Goal: Task Accomplishment & Management: Manage account settings

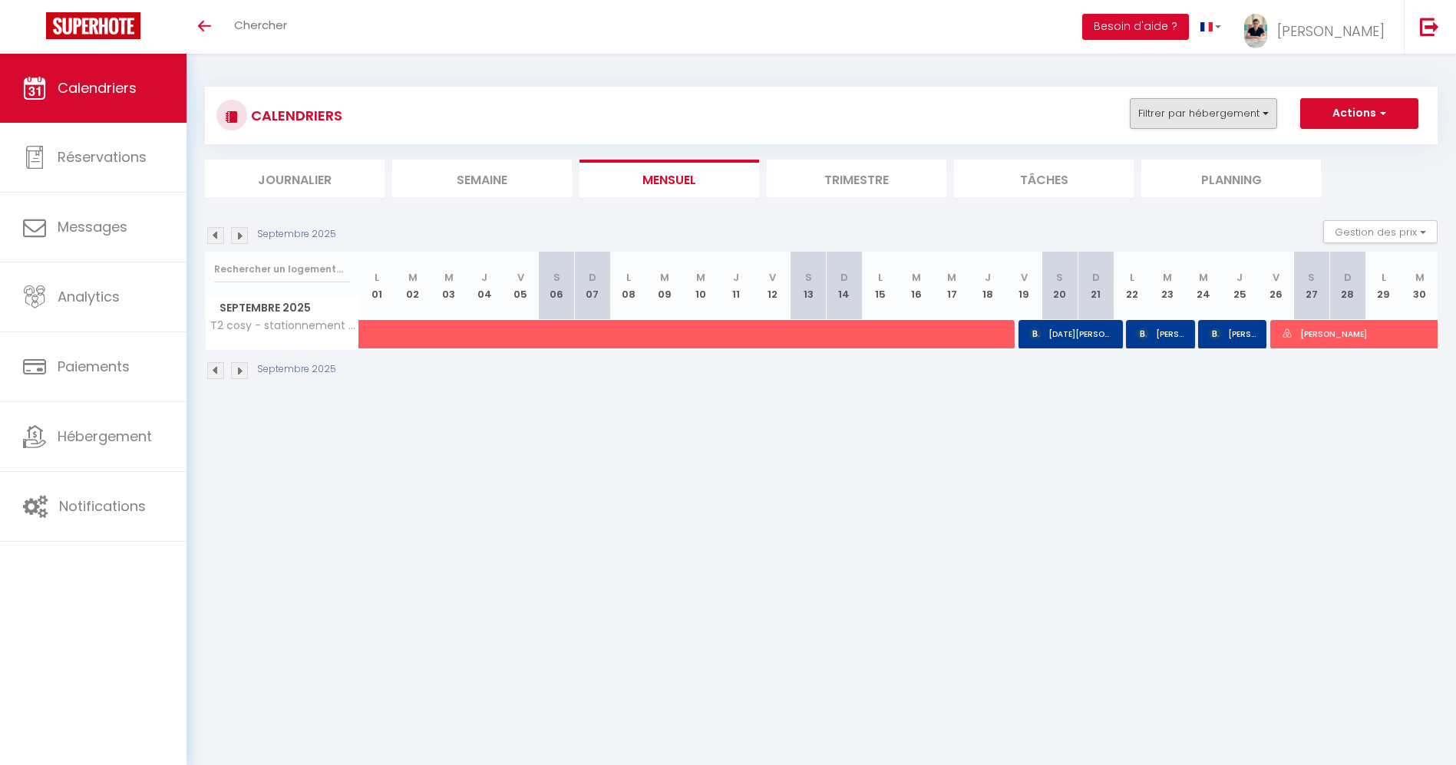
click at [1204, 130] on div "CALENDRIERS Filtrer par hébergement Tous Domaine Séquoia Ferme familiale avec p…" at bounding box center [820, 115] width 1209 height 35
click at [1202, 120] on button "Filtrer par hébergement" at bounding box center [1202, 113] width 147 height 31
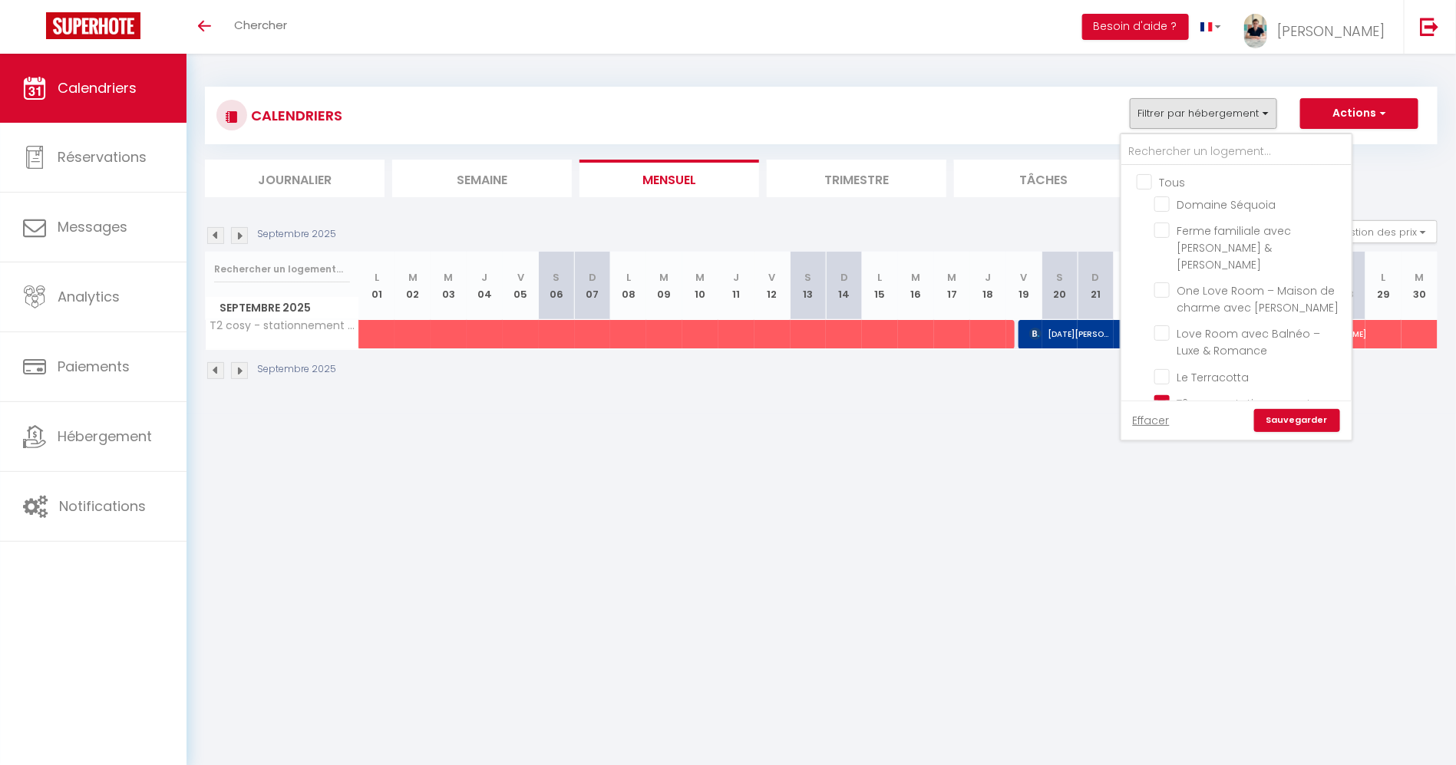
click at [1146, 182] on input "Tous" at bounding box center [1251, 180] width 230 height 15
checkbox input "true"
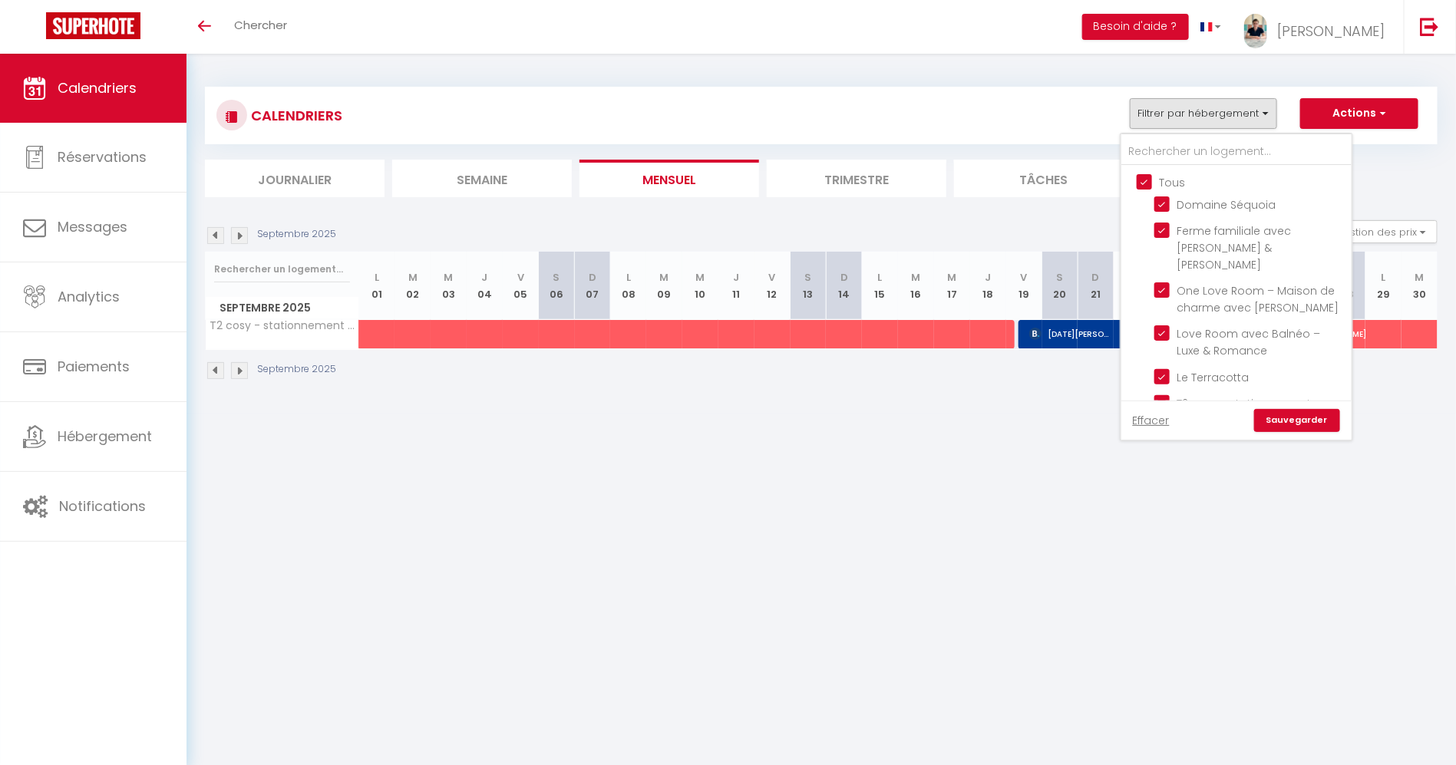
checkbox input "true"
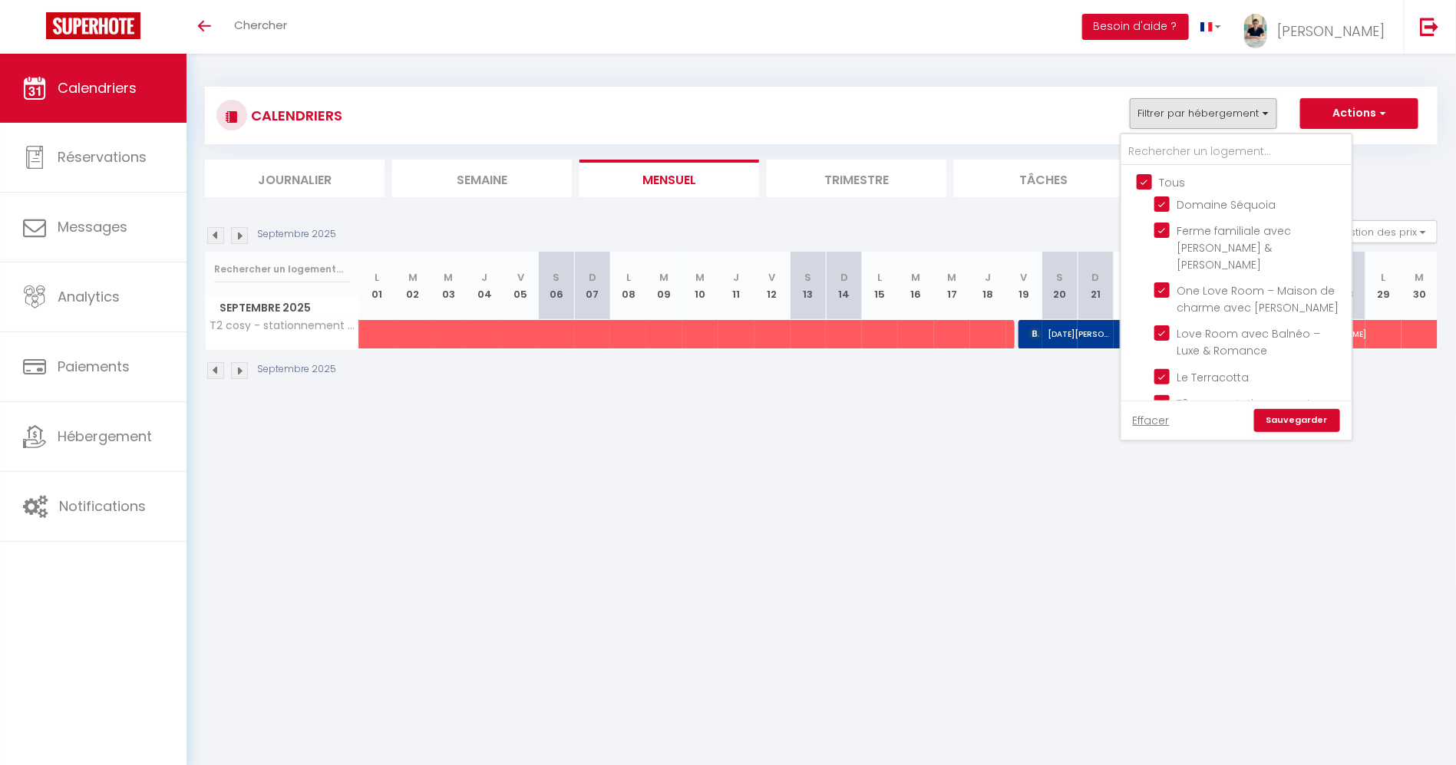
checkbox input "true"
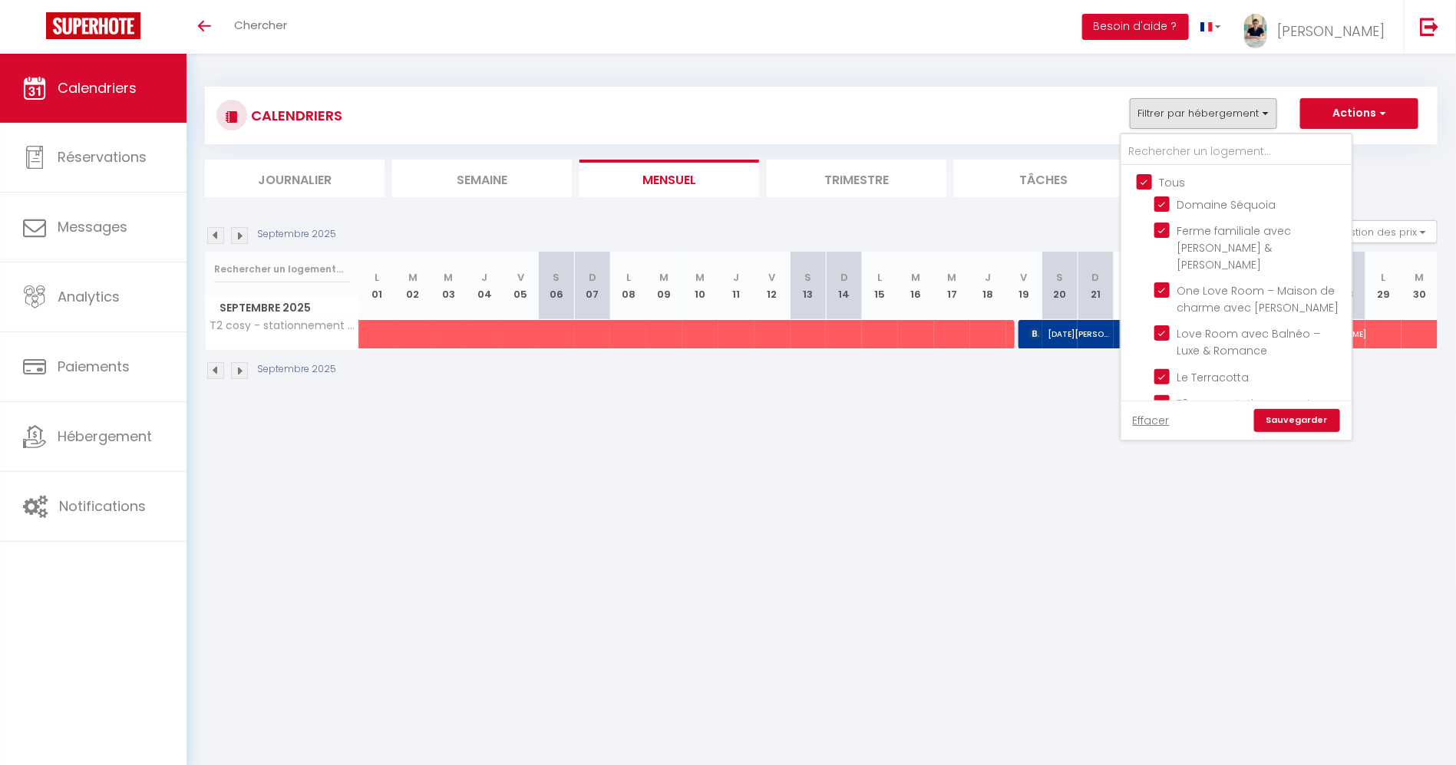
checkbox input "true"
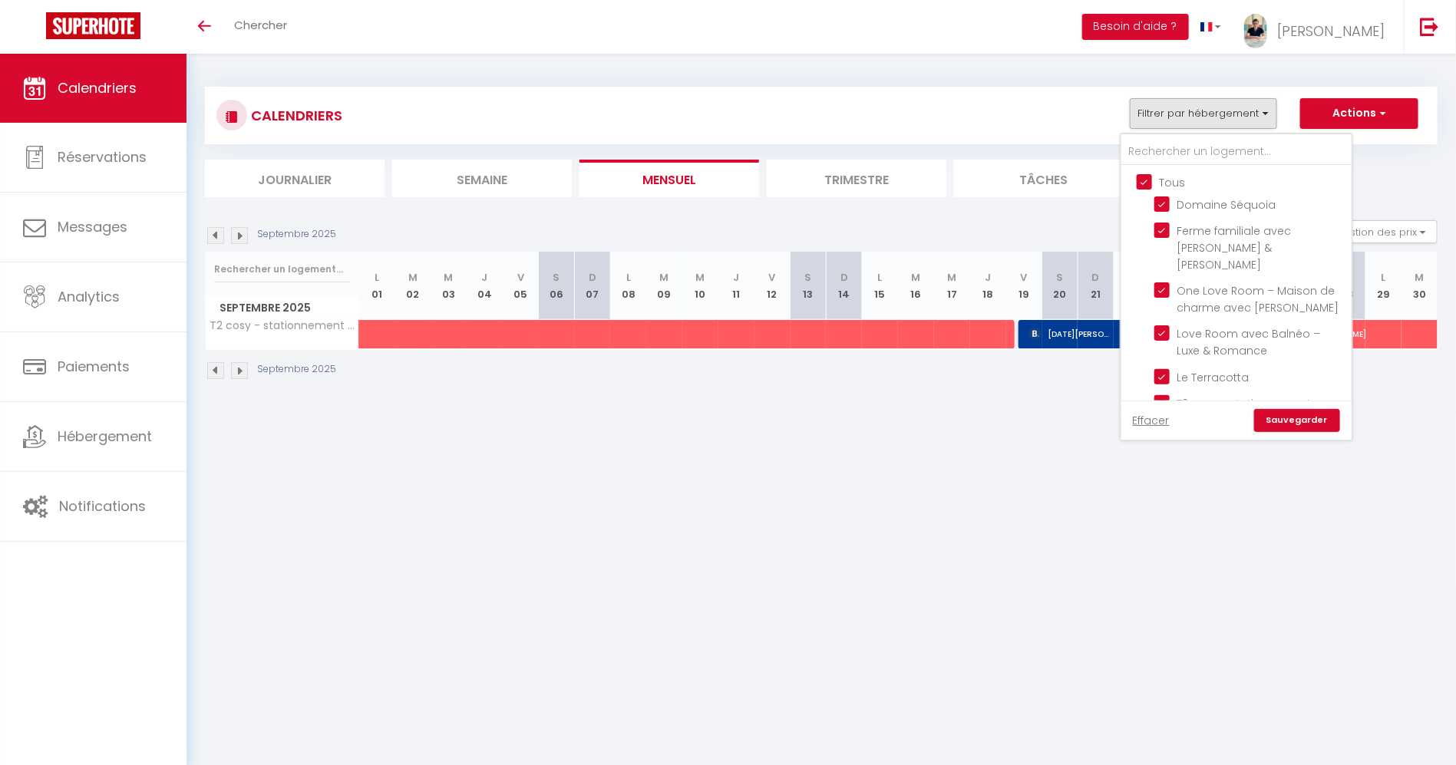
checkbox input "true"
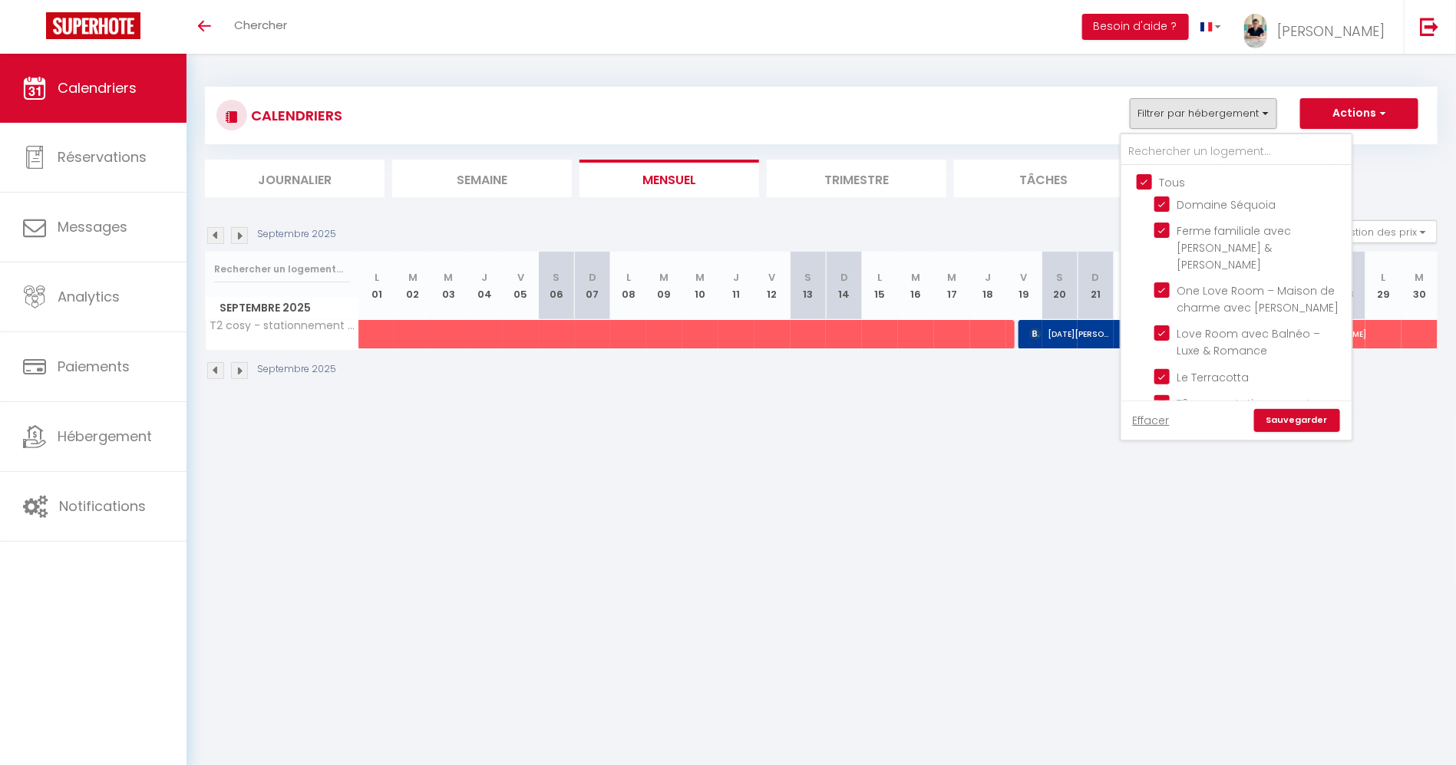
checkbox input "true"
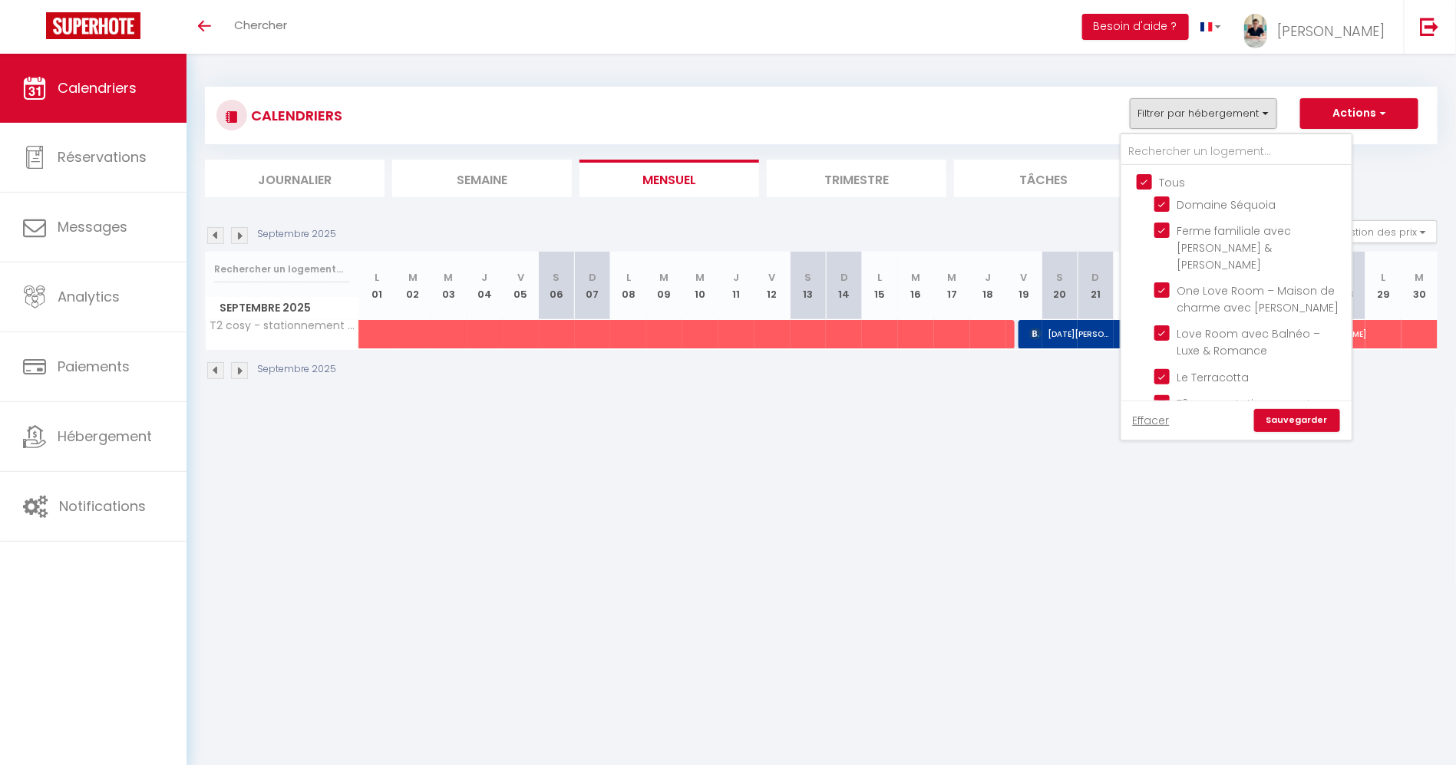
click at [1146, 182] on input "Tous" at bounding box center [1251, 180] width 230 height 15
checkbox input "false"
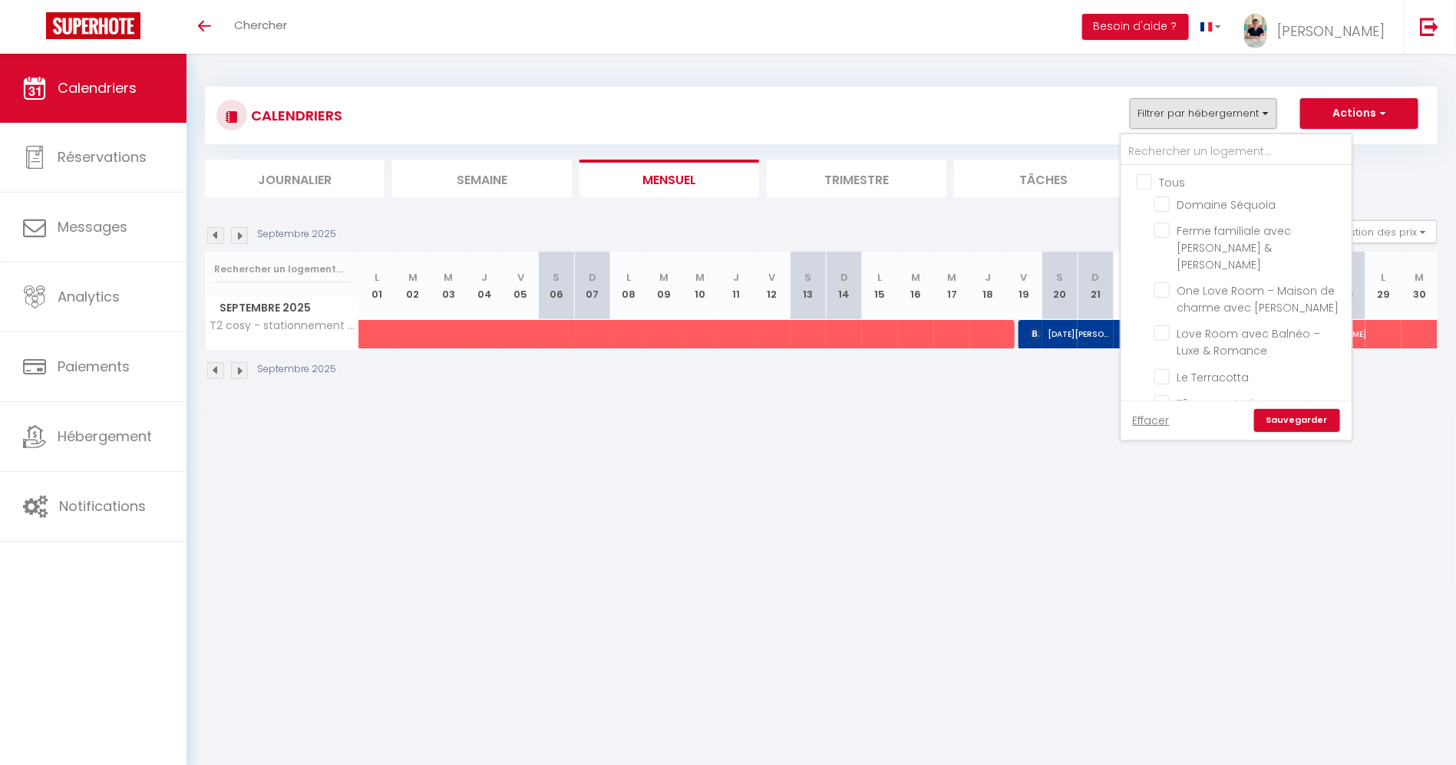
checkbox input "false"
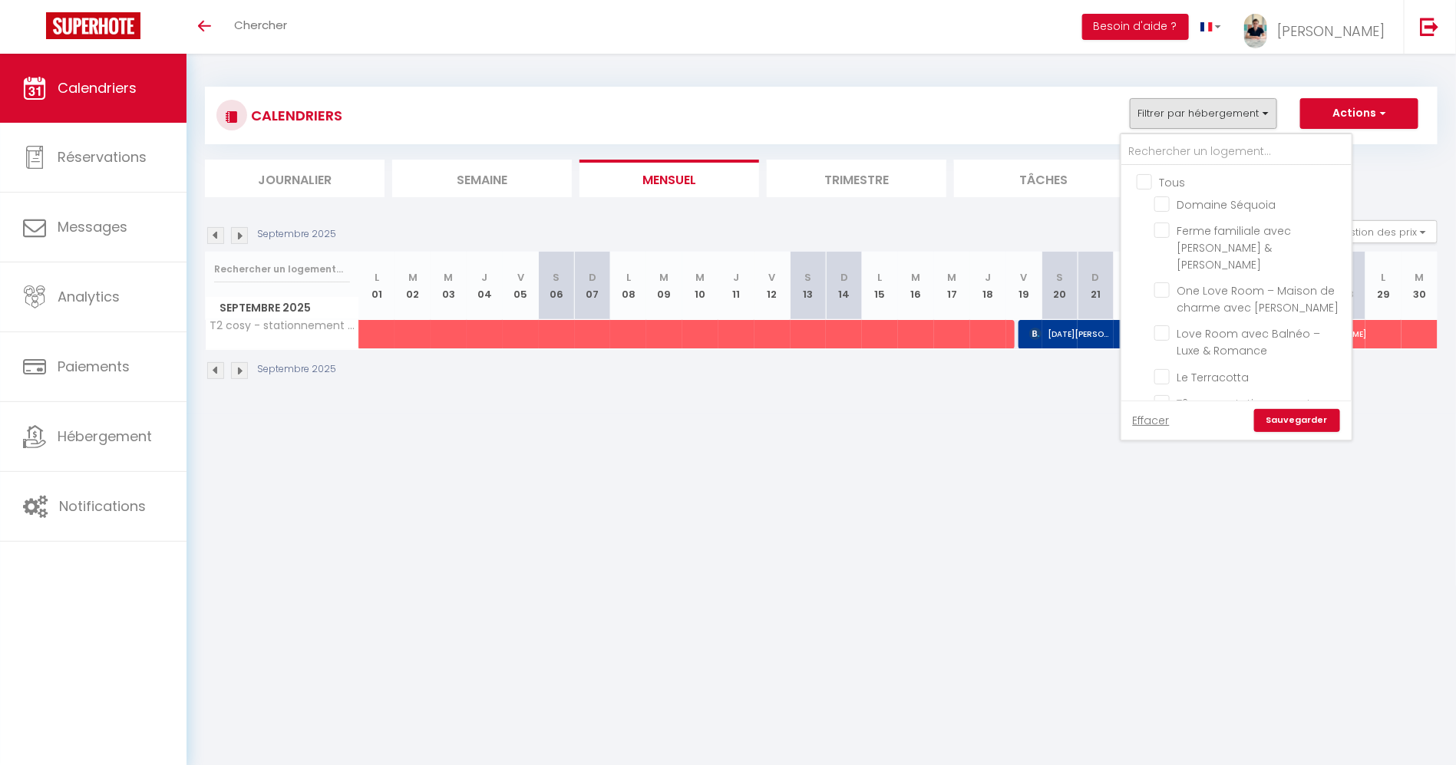
checkbox input "false"
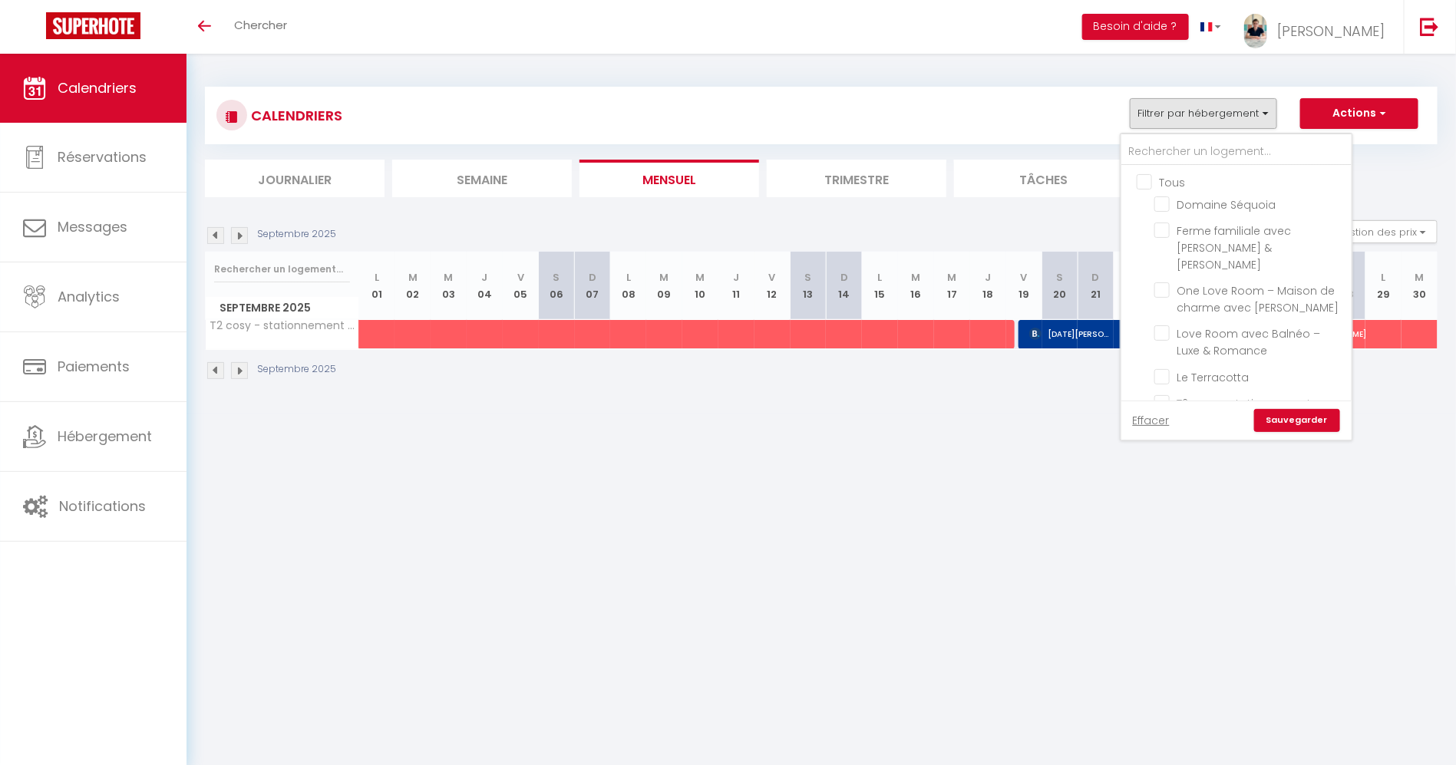
checkbox input "false"
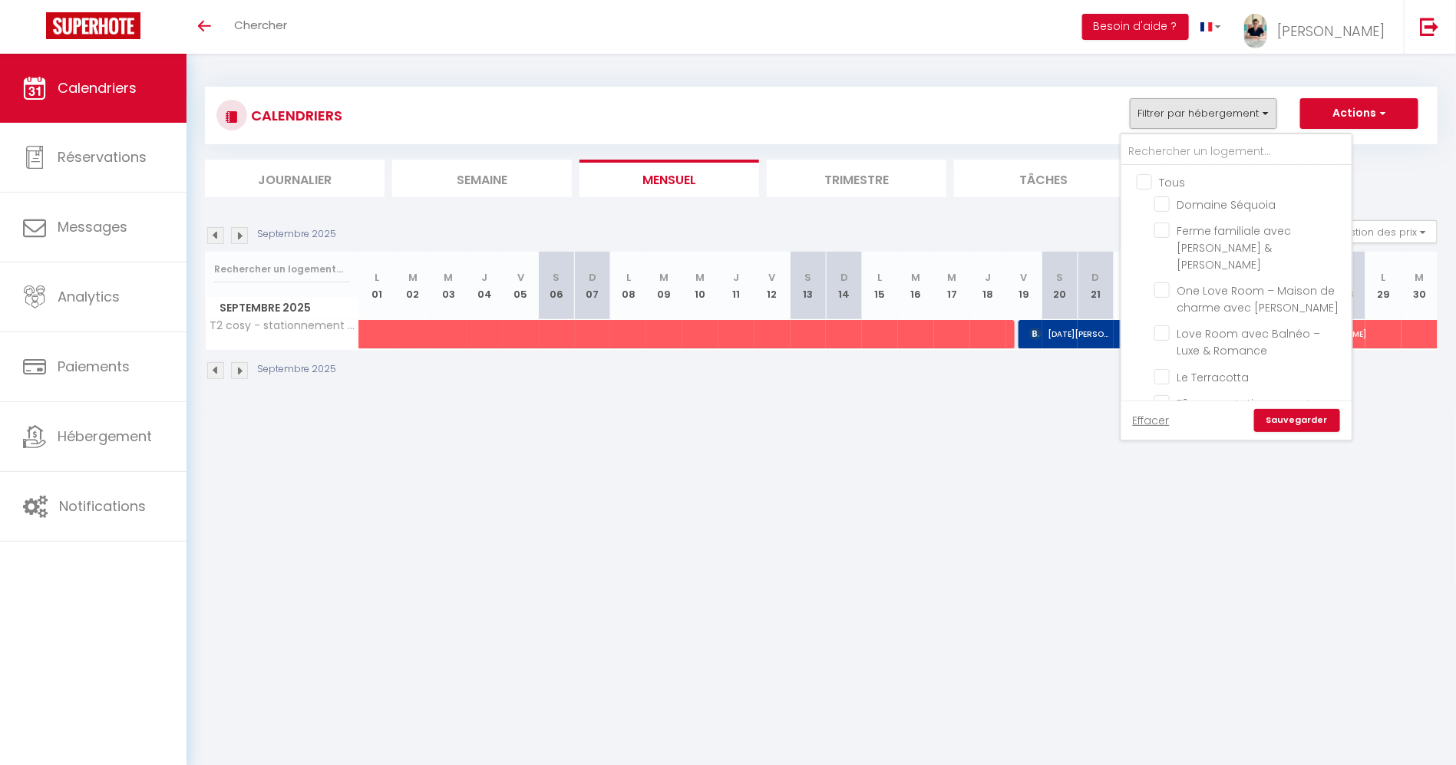
checkbox input "false"
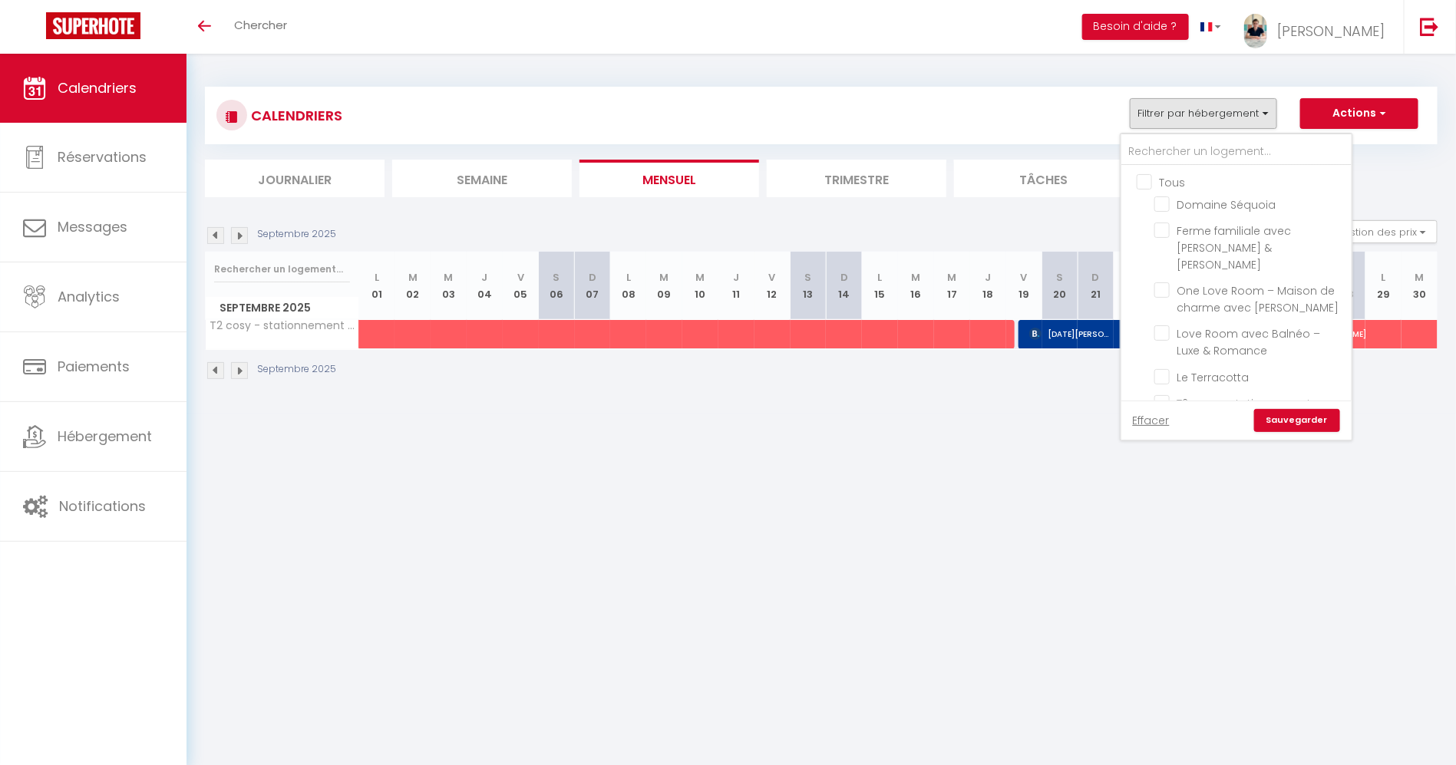
checkbox input "false"
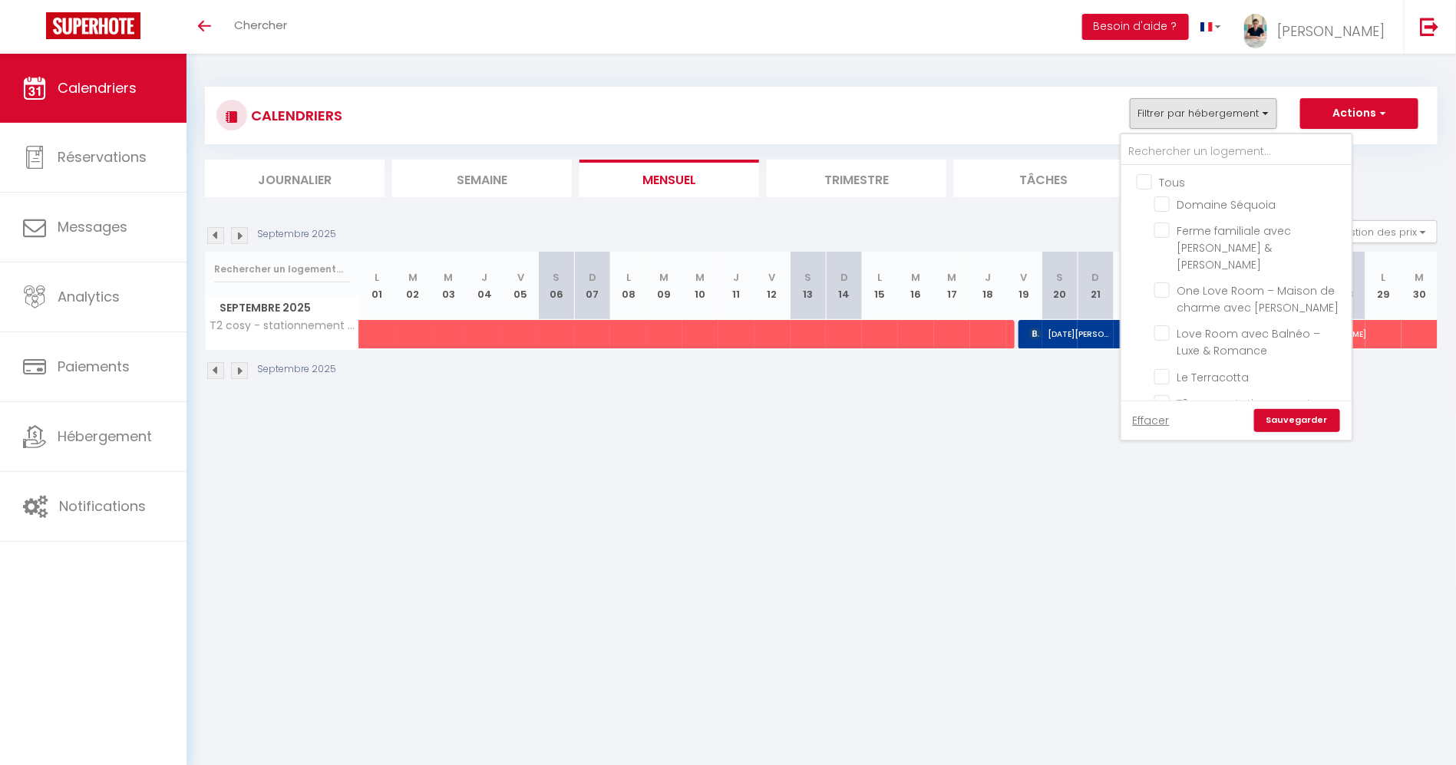
checkbox input "false"
click at [1212, 286] on input "Le Sun - appartement hypercentre" at bounding box center [1250, 293] width 192 height 15
checkbox input "true"
drag, startPoint x: 1307, startPoint y: 411, endPoint x: 1275, endPoint y: 424, distance: 34.8
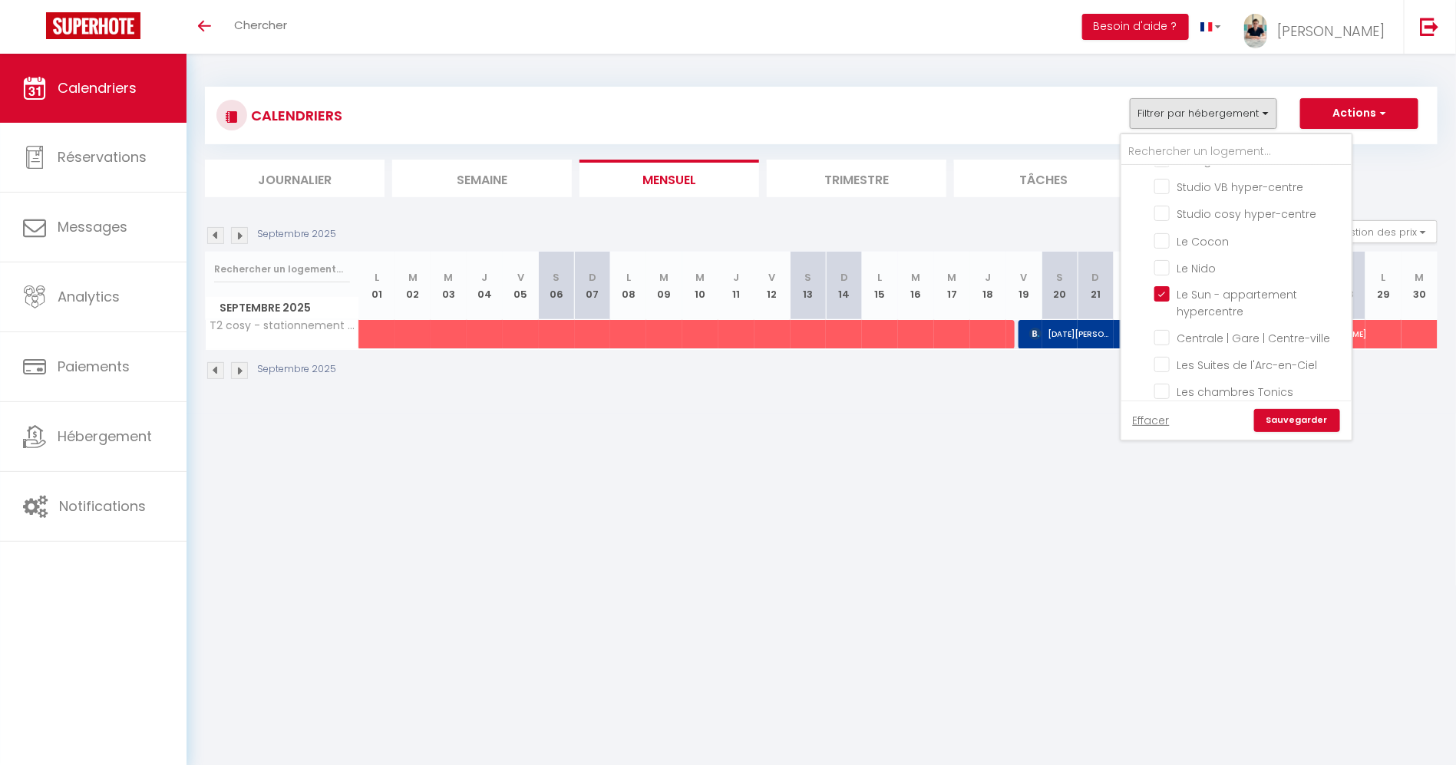
click at [1304, 411] on link "Sauvegarder" at bounding box center [1297, 420] width 86 height 23
